Goal: Transaction & Acquisition: Purchase product/service

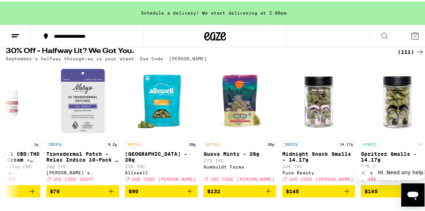
scroll to position [0, 8312]
